Goal: Task Accomplishment & Management: Use online tool/utility

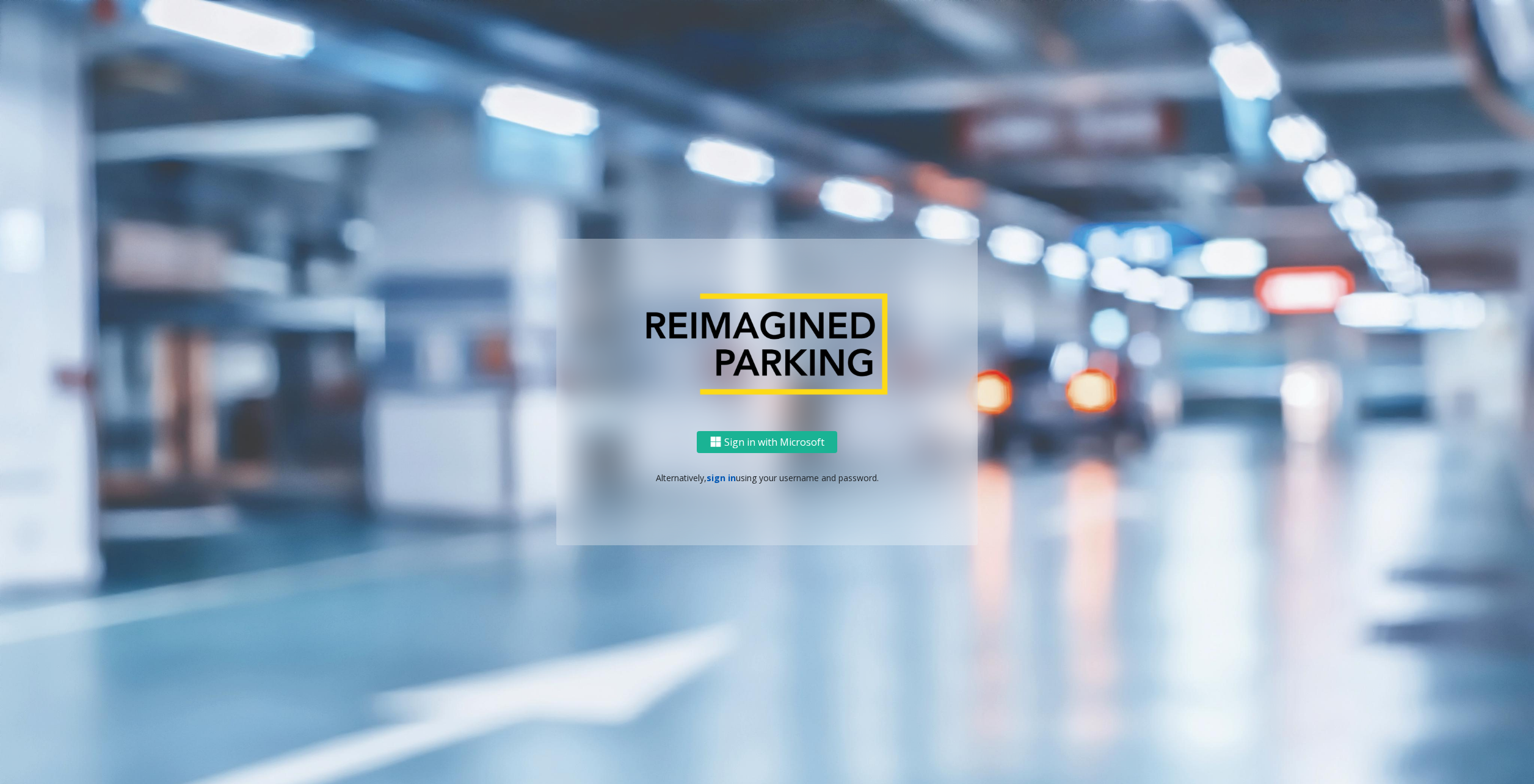
click at [719, 479] on link "sign in" at bounding box center [721, 477] width 29 height 11
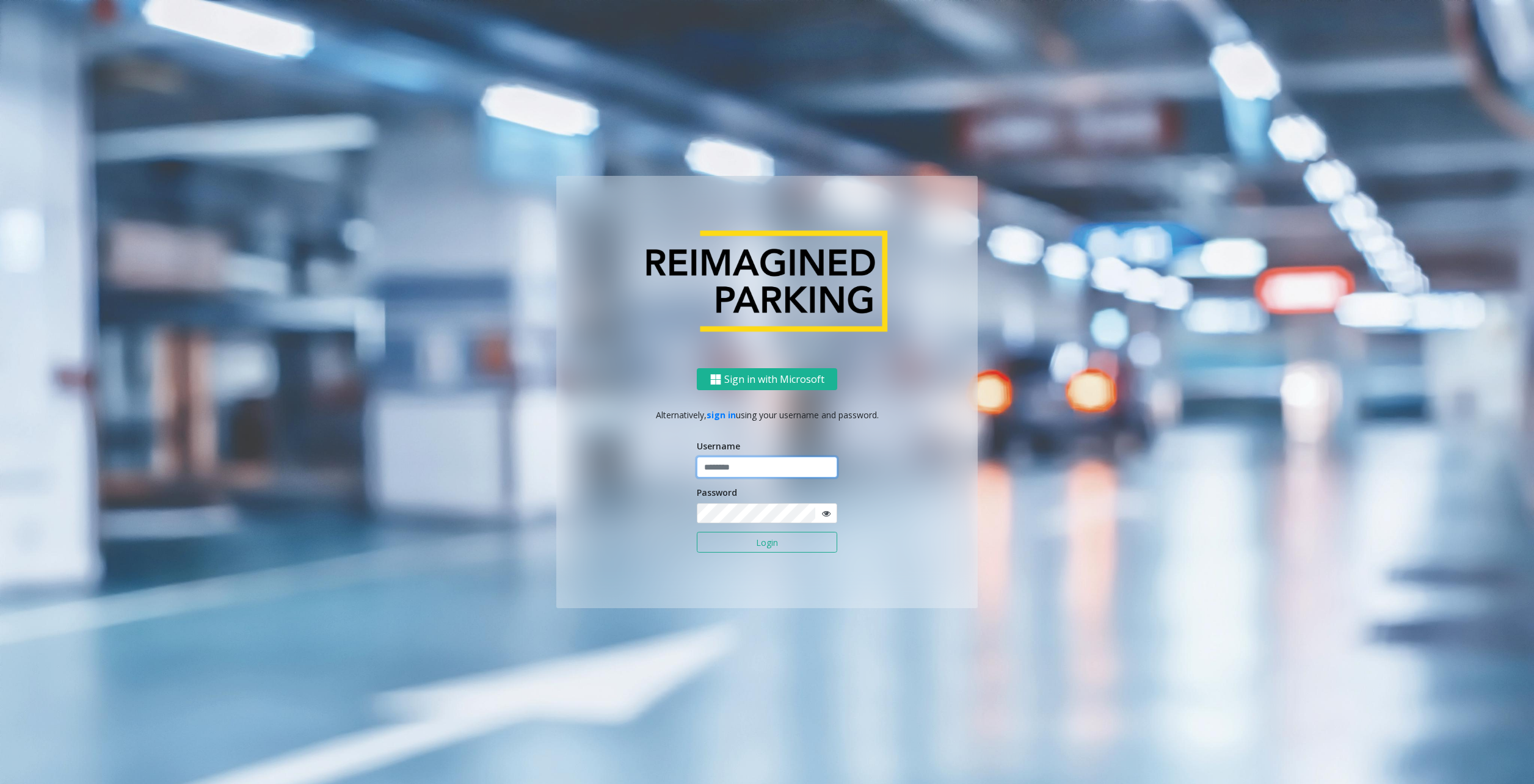
type input "********"
click at [752, 544] on button "Login" at bounding box center [767, 542] width 140 height 21
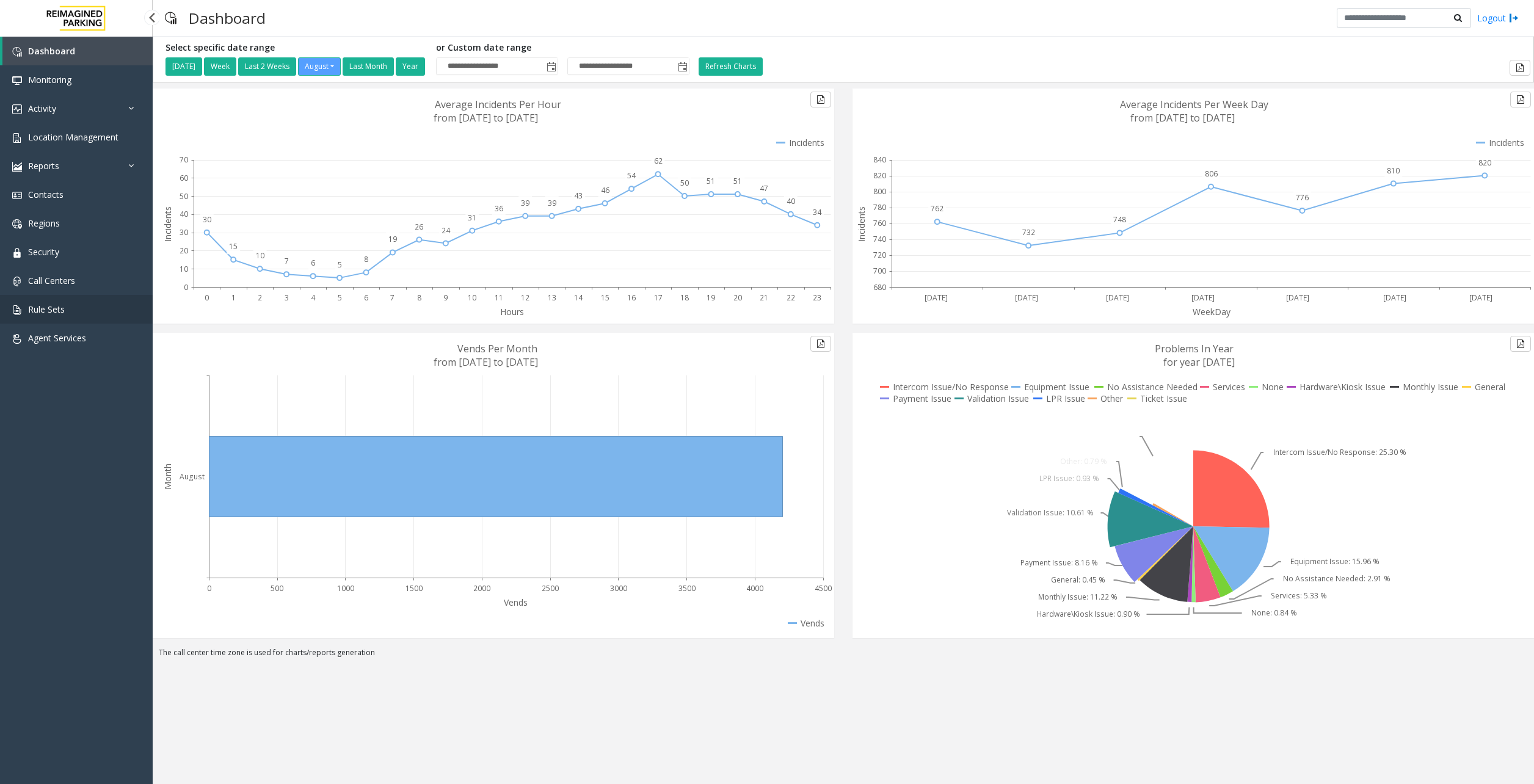
click at [53, 312] on span "Rule Sets" at bounding box center [47, 309] width 37 height 11
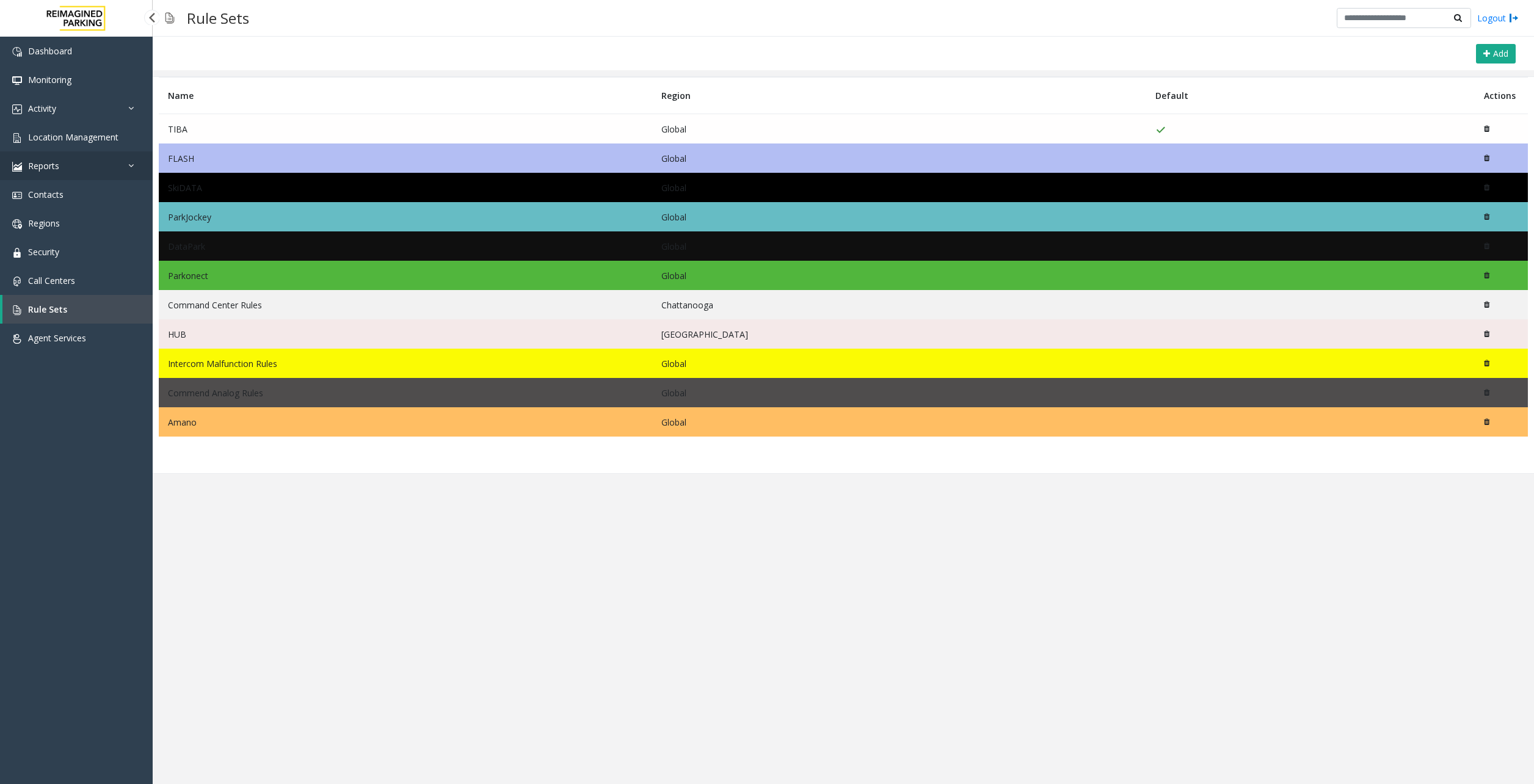
click at [51, 175] on link "Reports" at bounding box center [76, 165] width 152 height 28
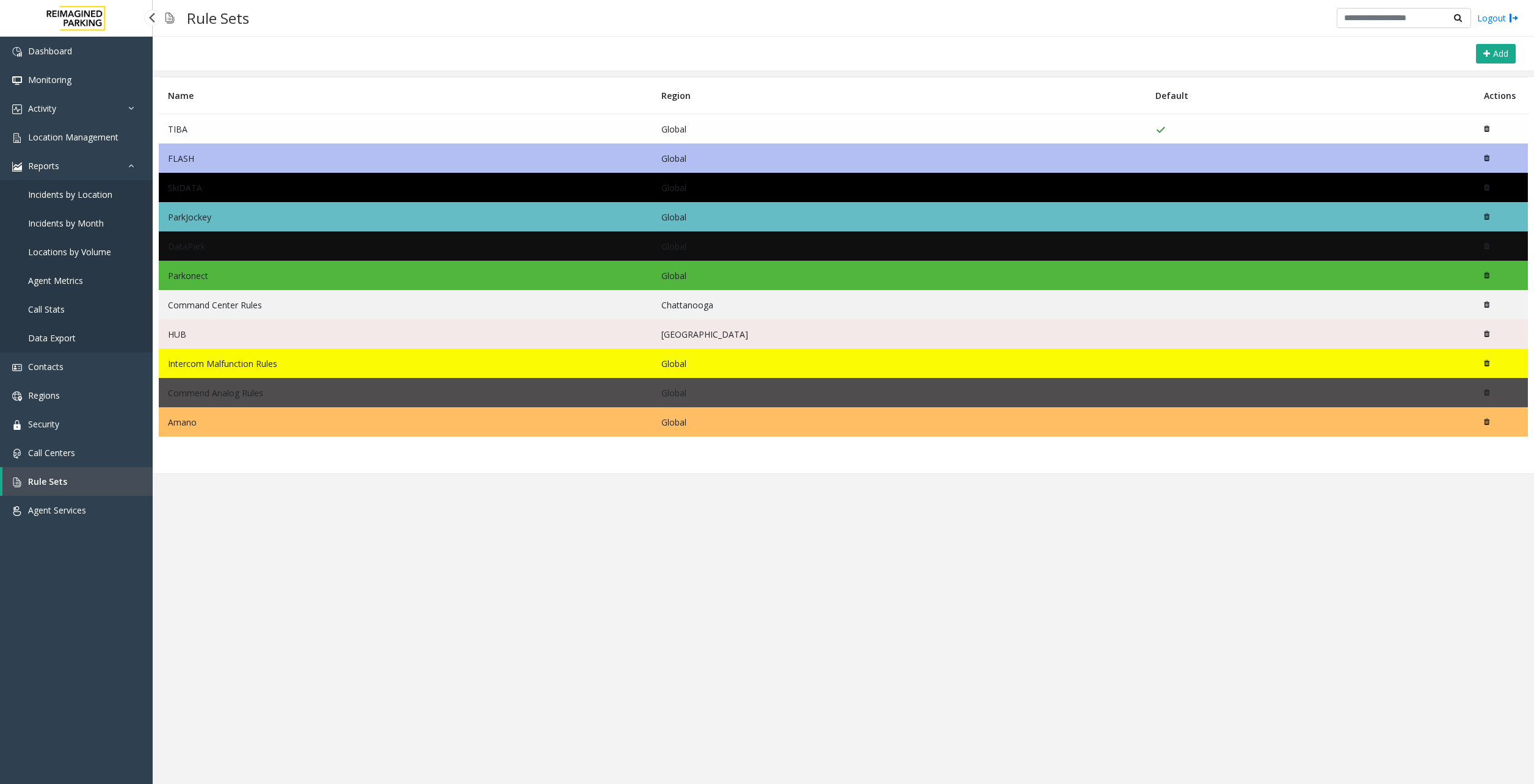
click at [67, 347] on link "Data Export" at bounding box center [76, 338] width 152 height 28
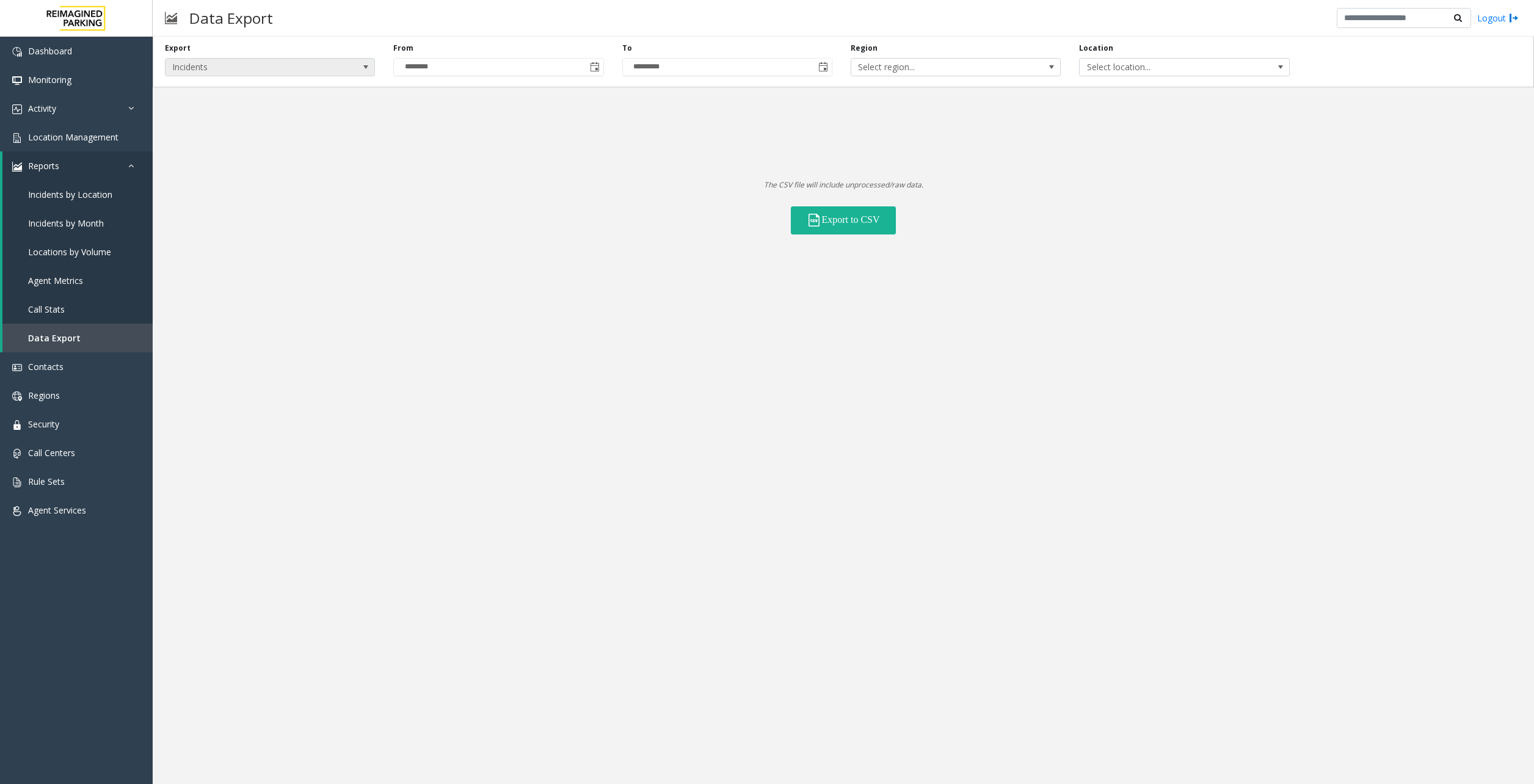
click at [215, 68] on span "Incidents" at bounding box center [249, 67] width 168 height 17
click at [192, 122] on Sets "Rule Sets" at bounding box center [270, 119] width 207 height 17
click at [807, 77] on div "Export Rule Sets Location Select location... Global Rule Set Select rule set..." at bounding box center [843, 62] width 1382 height 51
click at [727, 72] on span "Select rule set..." at bounding box center [706, 67] width 168 height 17
click at [352, 81] on div "Export Rule Sets Location Select location... Global Rule Set Select rule set..." at bounding box center [843, 62] width 1382 height 51
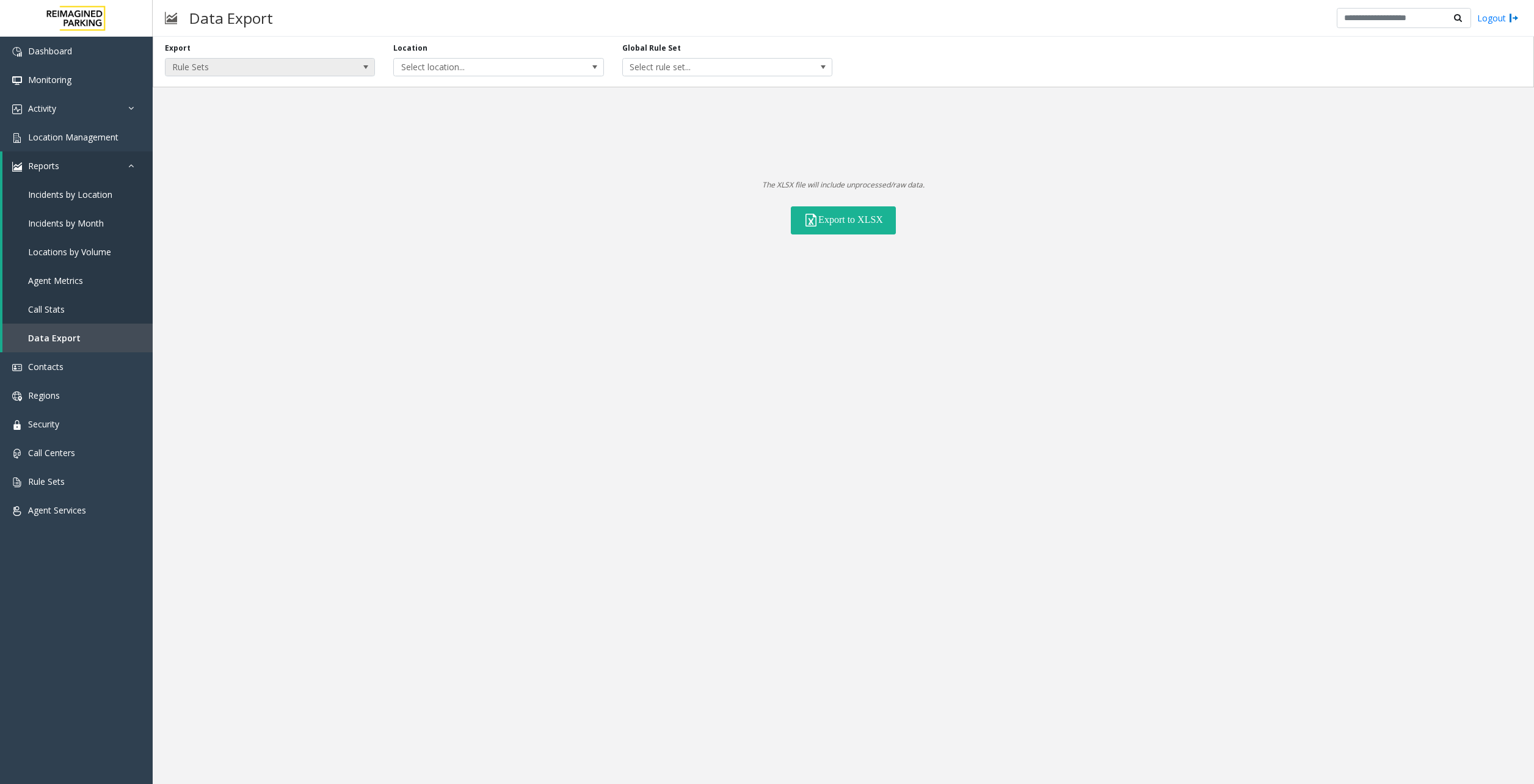
drag, startPoint x: 312, startPoint y: 67, endPoint x: 303, endPoint y: 71, distance: 9.8
click at [312, 67] on span "Rule Sets" at bounding box center [249, 67] width 168 height 17
click at [207, 97] on li "Locations" at bounding box center [270, 103] width 207 height 17
click at [1036, 70] on span "All Statuses" at bounding box center [1049, 67] width 168 height 17
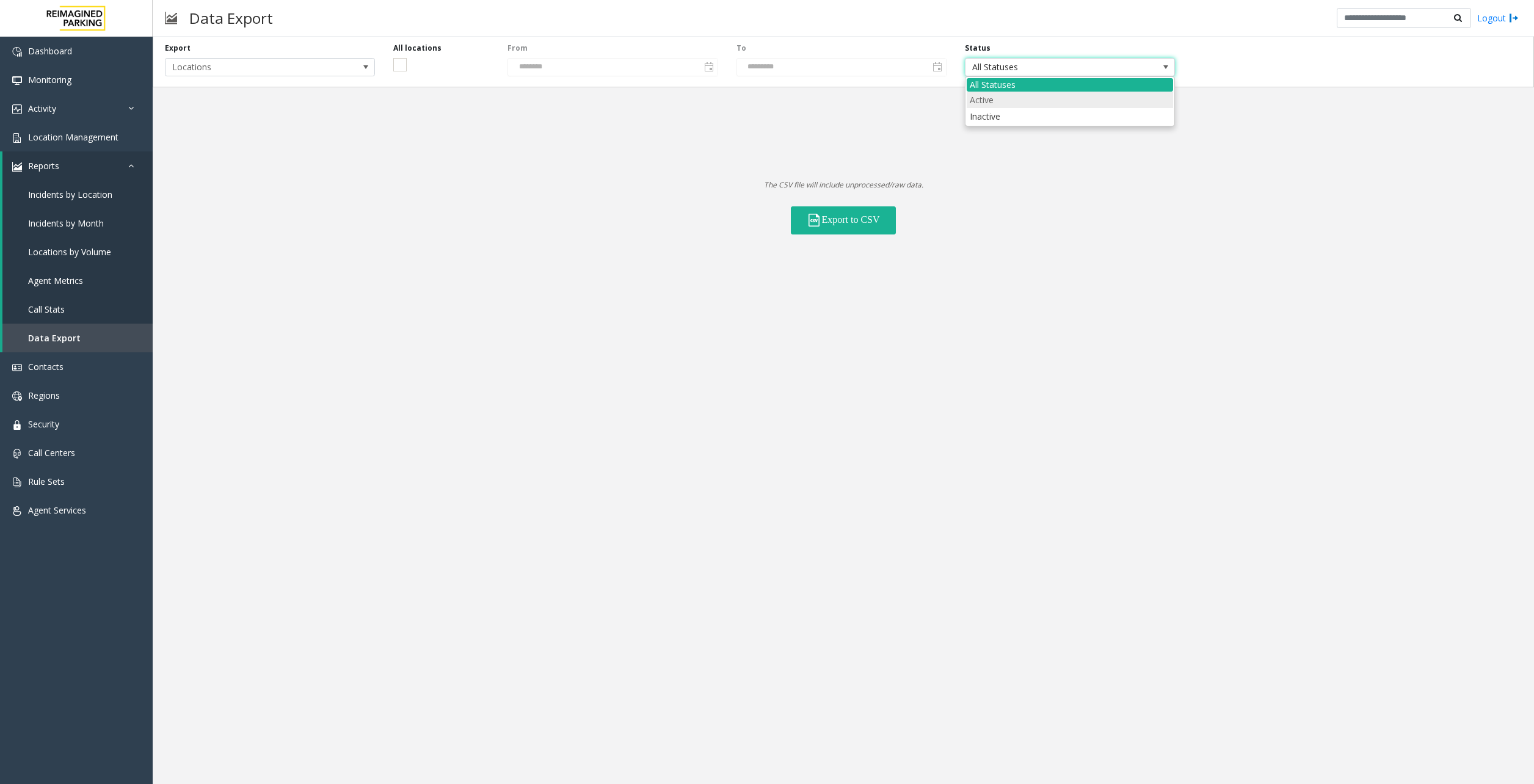
click at [975, 98] on li "Active" at bounding box center [1070, 100] width 207 height 17
click at [841, 218] on button "Export to CSV" at bounding box center [843, 220] width 105 height 28
drag, startPoint x: 489, startPoint y: 386, endPoint x: 397, endPoint y: 230, distance: 181.1
click at [487, 387] on div "Export Locations All locations From ******** To ********* Status Active The CSV…" at bounding box center [843, 410] width 1382 height 747
